Goal: Check status: Check status

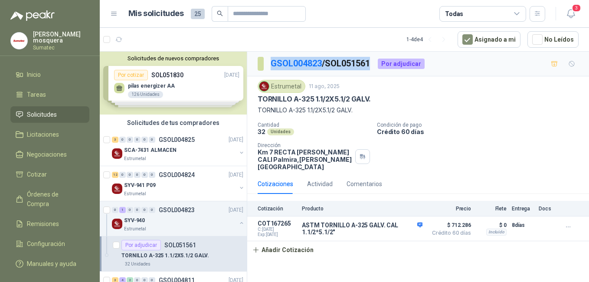
click at [50, 118] on span "Solicitudes" at bounding box center [42, 115] width 30 height 10
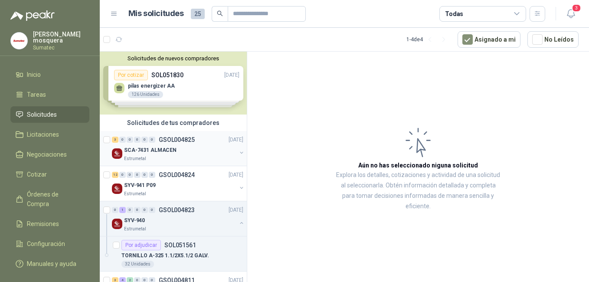
click at [157, 154] on div "SCA-7431 ALMACEN" at bounding box center [180, 150] width 112 height 10
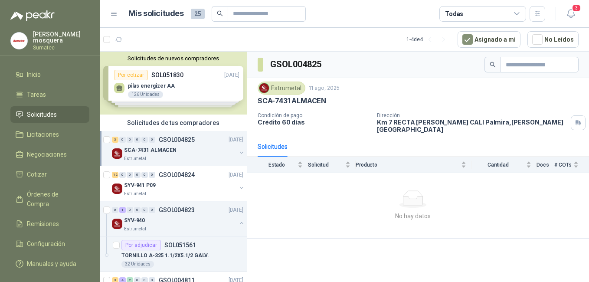
click at [142, 148] on p "SCA-7431 ALMACEN" at bounding box center [150, 150] width 52 height 8
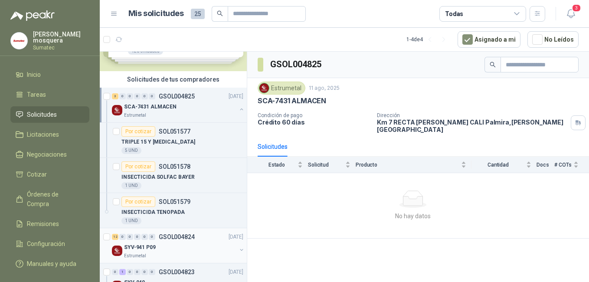
scroll to position [130, 0]
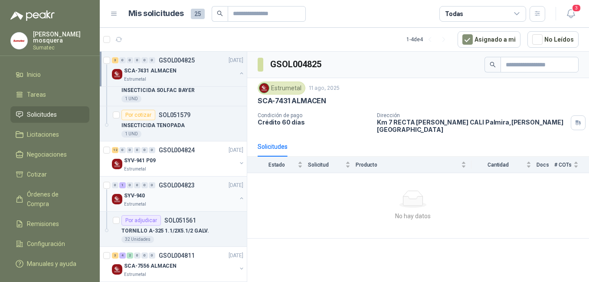
click at [143, 195] on p "SYV-940" at bounding box center [134, 196] width 21 height 8
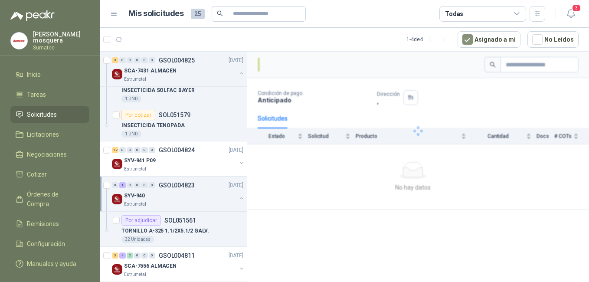
scroll to position [139, 0]
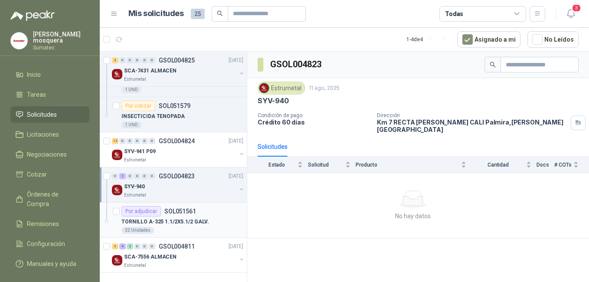
click at [180, 223] on p "TORNILLO A-325 1.1/2X5.1/2 GALV." at bounding box center [165, 222] width 88 height 8
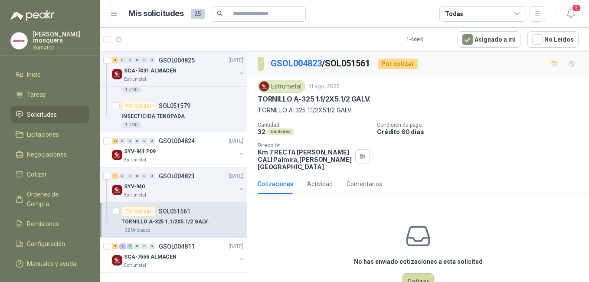
click at [179, 218] on p "TORNILLO A-325 1.1/2X5.1/2 GALV." at bounding box center [165, 222] width 88 height 8
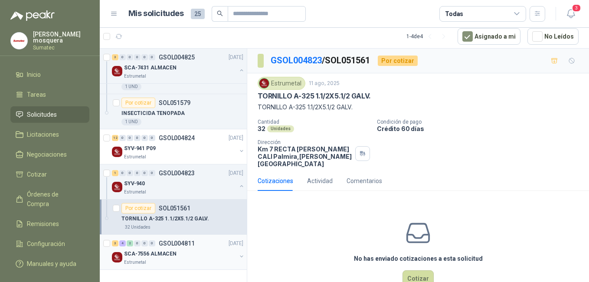
click at [157, 254] on p "SCA-7556 ALMACEN" at bounding box center [150, 254] width 52 height 8
